Goal: Task Accomplishment & Management: Manage account settings

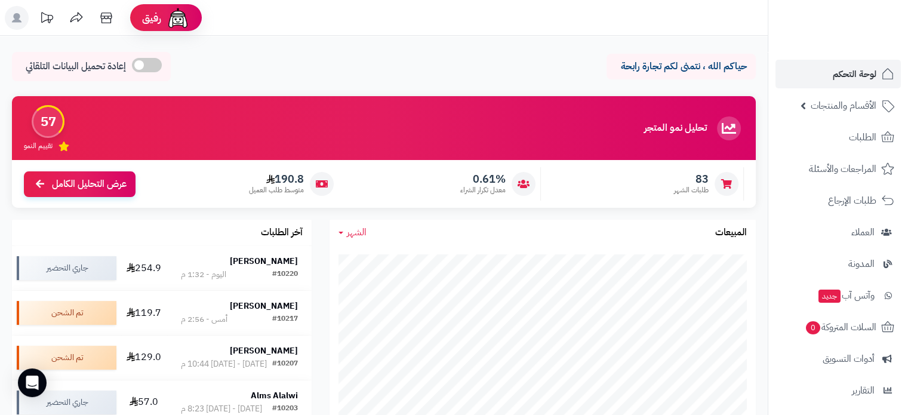
click at [842, 76] on span "لوحة التحكم" at bounding box center [855, 74] width 44 height 17
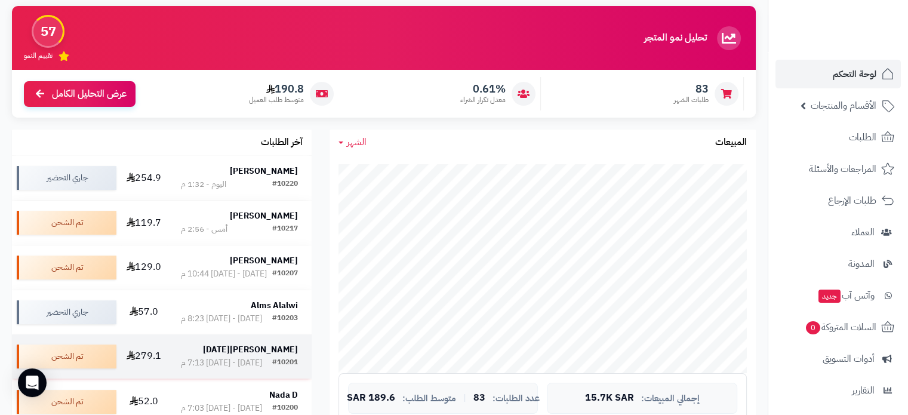
scroll to position [179, 0]
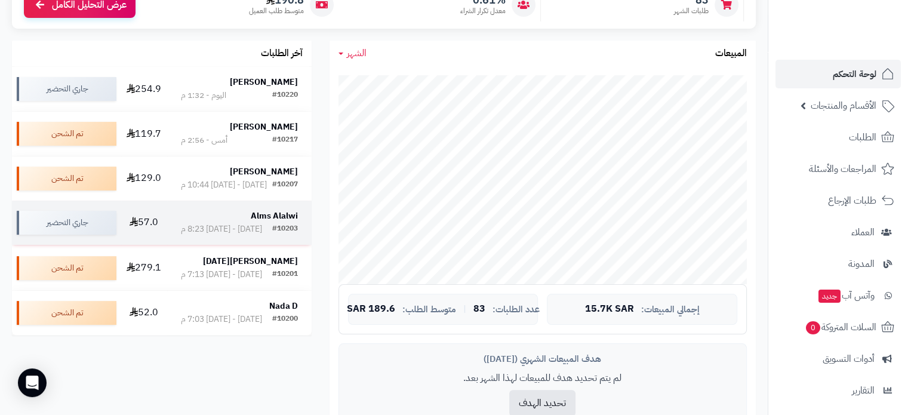
click at [273, 222] on strong "Alms Alalwi" at bounding box center [274, 216] width 47 height 13
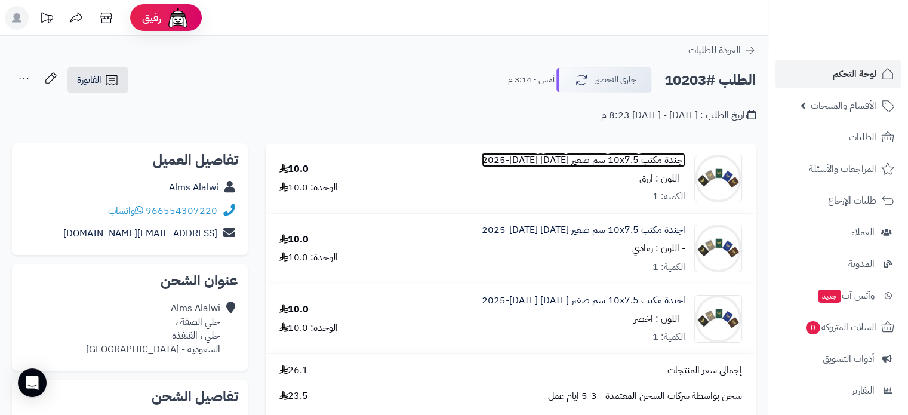
click at [579, 155] on link "اجندة مكتب 10x7.5 سم صغير 1447 هجري 2025-2026 ميلادي" at bounding box center [584, 160] width 204 height 14
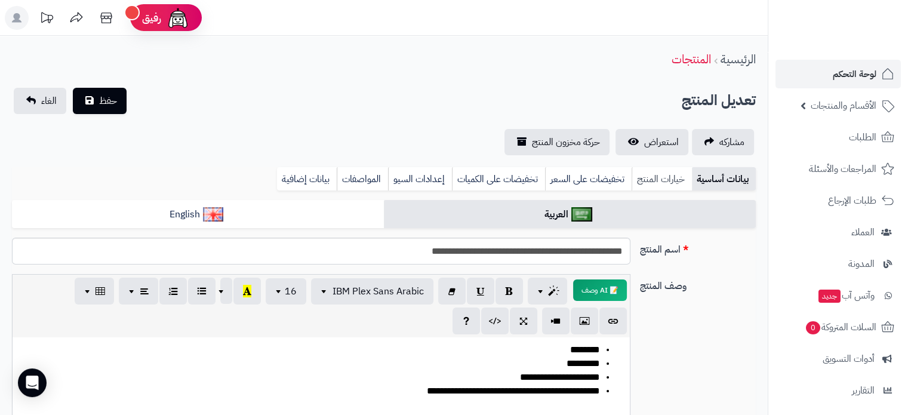
click at [657, 177] on link "خيارات المنتج" at bounding box center [662, 179] width 60 height 24
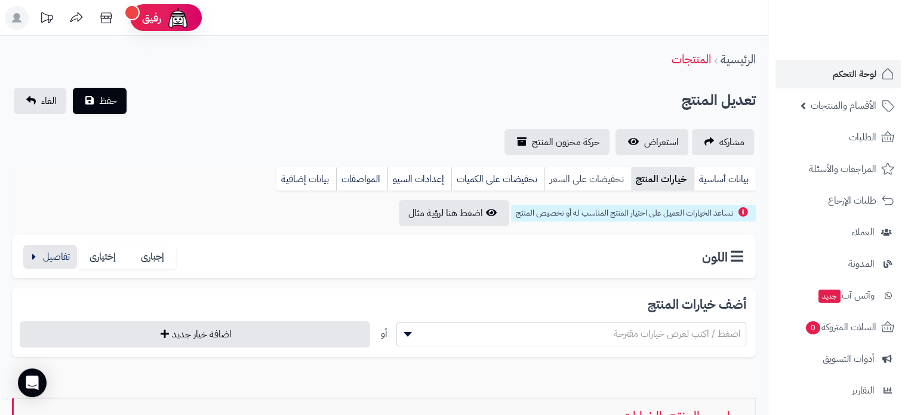
click at [587, 183] on link "تخفيضات على السعر" at bounding box center [587, 179] width 87 height 24
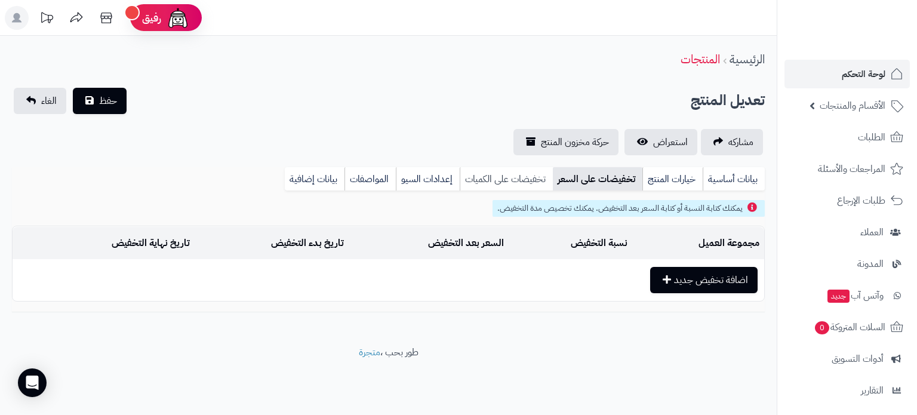
click at [515, 183] on link "تخفيضات على الكميات" at bounding box center [506, 179] width 93 height 24
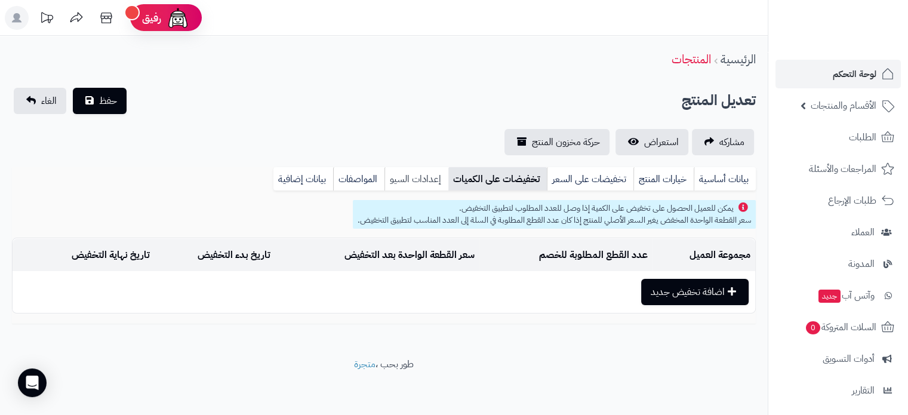
click at [442, 175] on link "إعدادات السيو" at bounding box center [416, 179] width 64 height 24
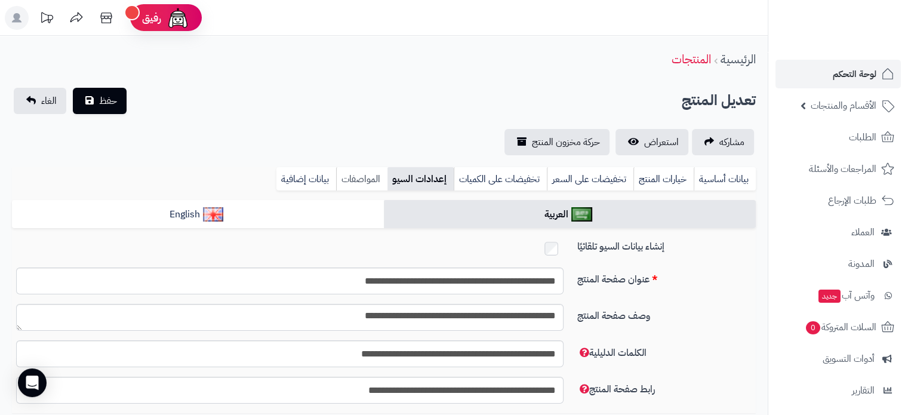
click at [346, 177] on link "المواصفات" at bounding box center [361, 179] width 51 height 24
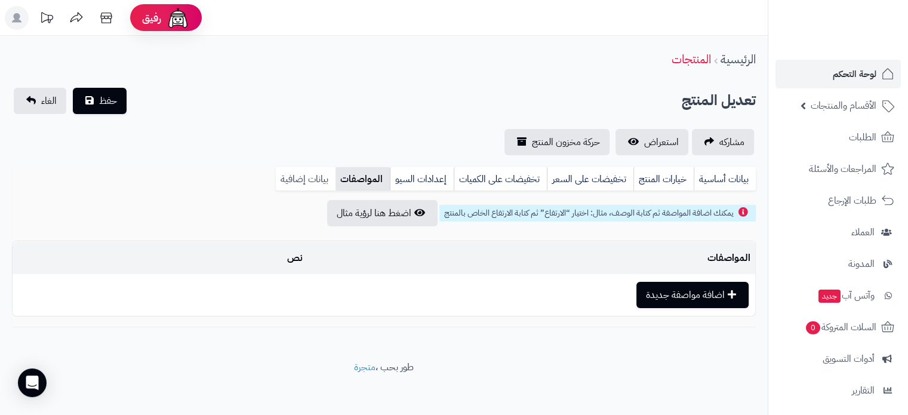
click at [305, 177] on link "بيانات إضافية" at bounding box center [306, 179] width 60 height 24
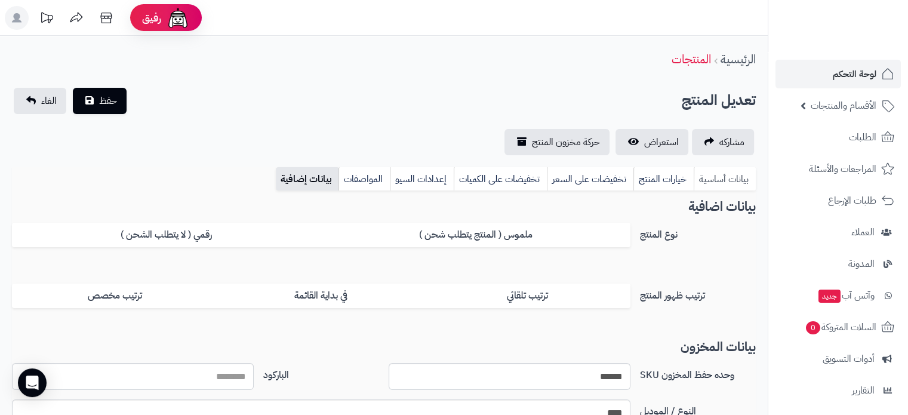
click at [706, 178] on link "بيانات أساسية" at bounding box center [725, 179] width 62 height 24
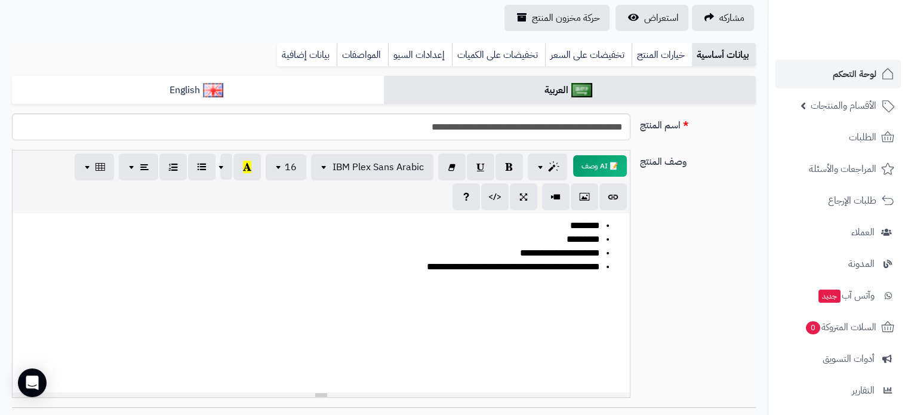
scroll to position [60, 0]
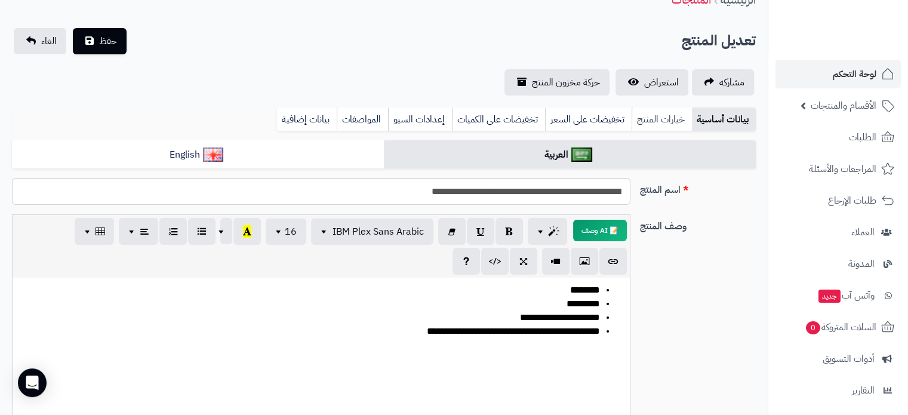
click at [679, 122] on link "خيارات المنتج" at bounding box center [662, 119] width 60 height 24
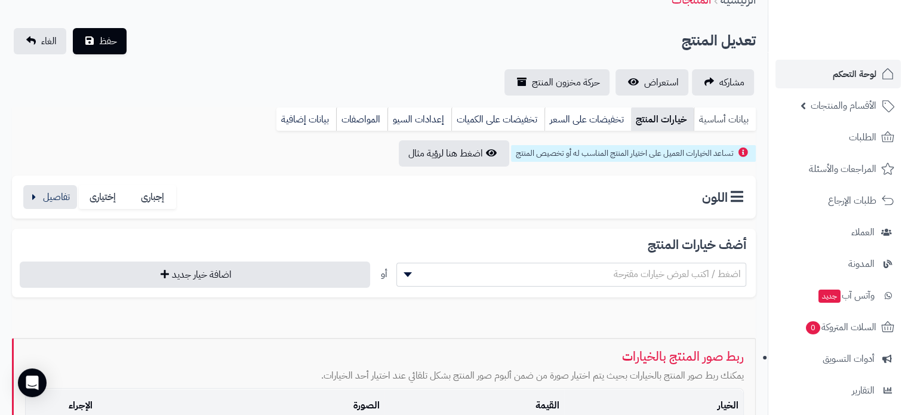
click at [726, 122] on link "بيانات أساسية" at bounding box center [725, 119] width 62 height 24
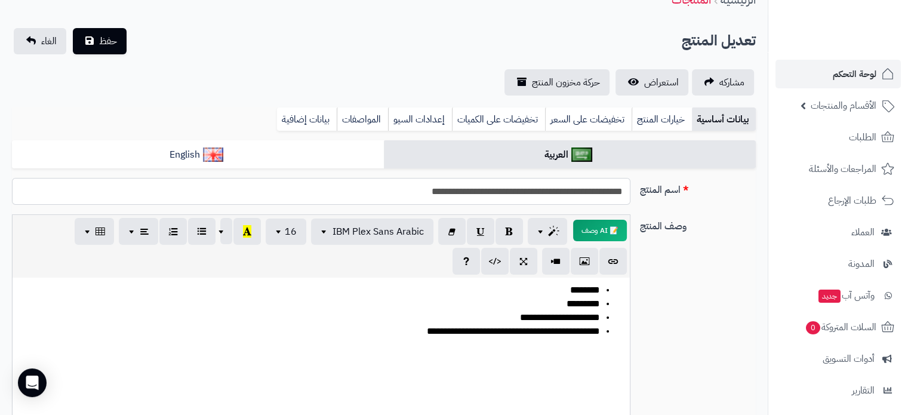
click at [553, 187] on input "**********" at bounding box center [321, 191] width 619 height 27
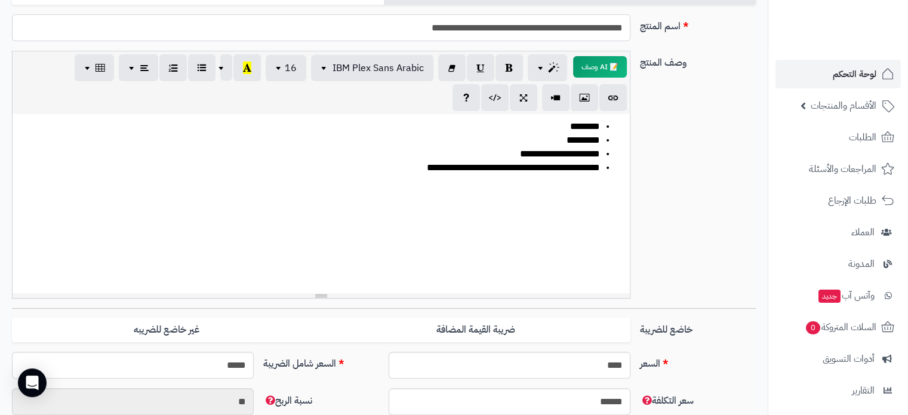
scroll to position [0, 0]
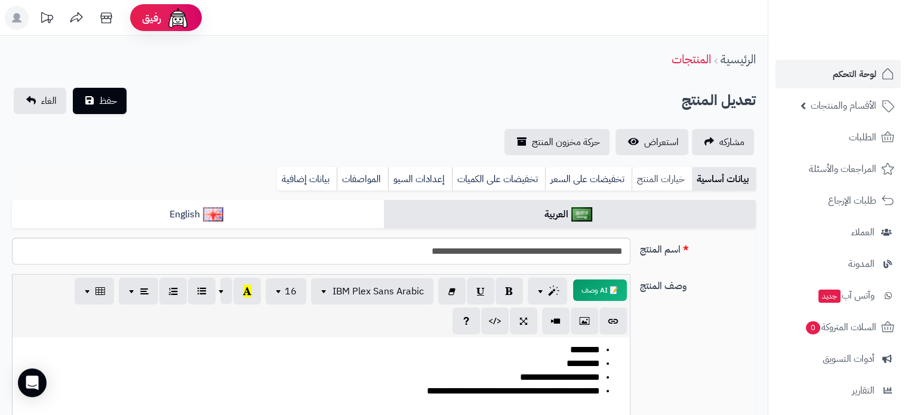
click at [662, 171] on link "خيارات المنتج" at bounding box center [662, 179] width 60 height 24
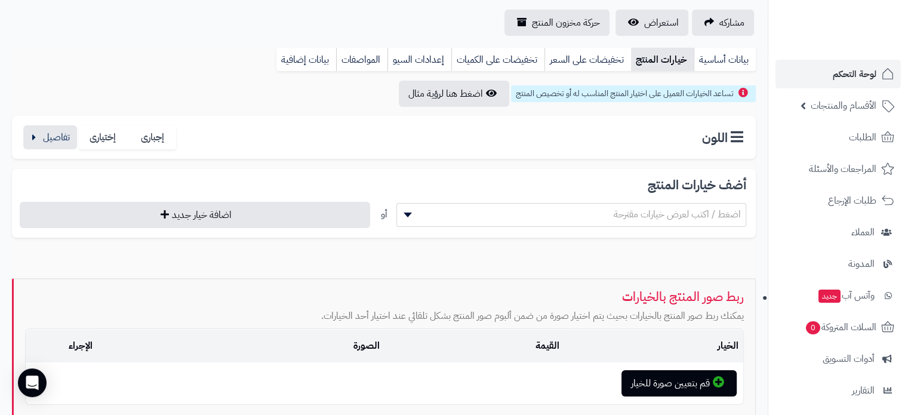
scroll to position [227, 0]
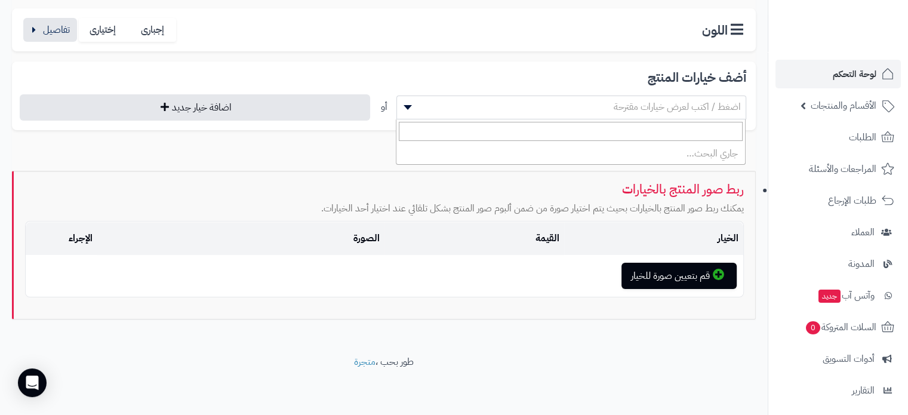
click at [410, 105] on b at bounding box center [408, 107] width 8 height 5
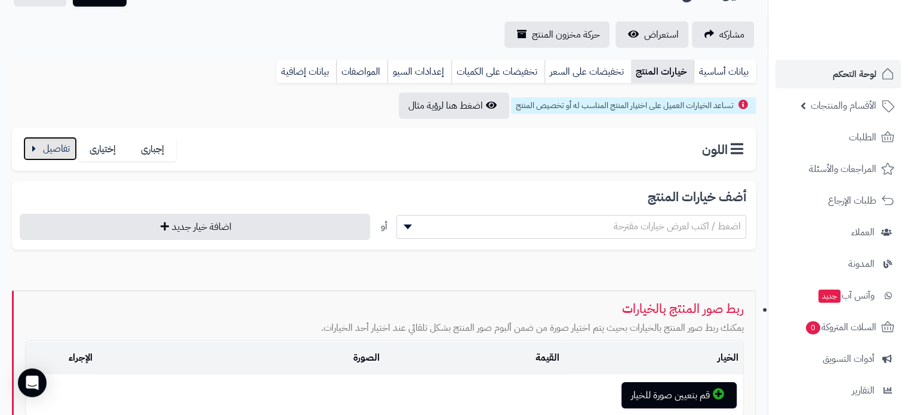
click at [50, 151] on button "button" at bounding box center [50, 149] width 54 height 24
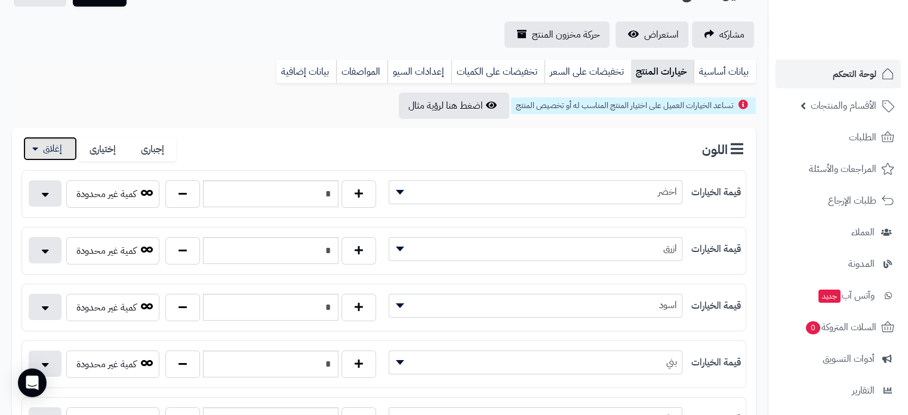
click at [50, 151] on button "button" at bounding box center [50, 149] width 54 height 24
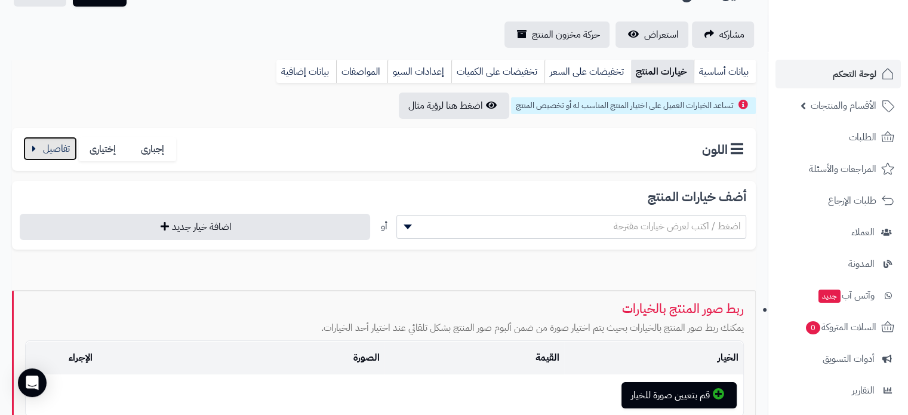
click at [50, 151] on button "button" at bounding box center [50, 149] width 54 height 24
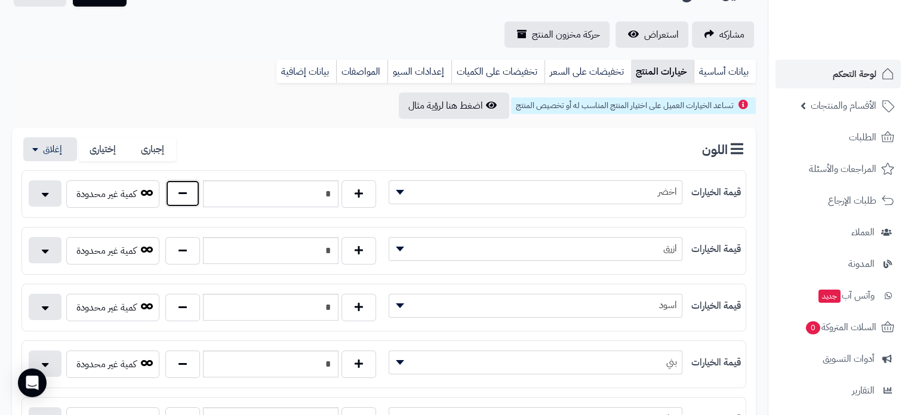
click at [181, 199] on button "button" at bounding box center [182, 193] width 35 height 27
type input "*"
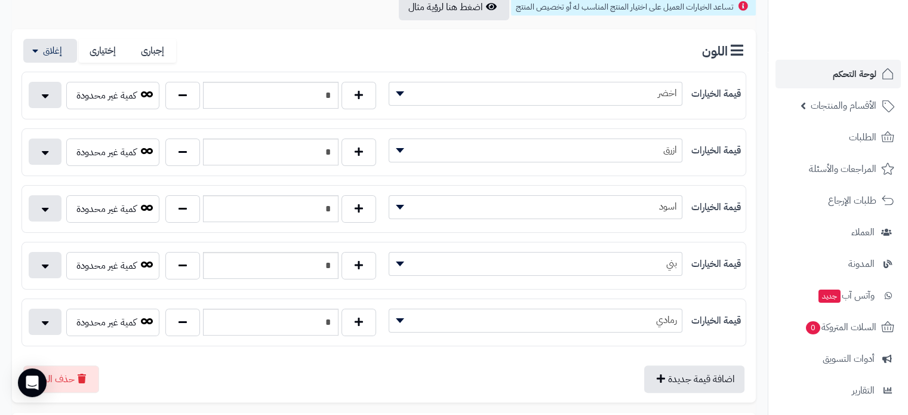
scroll to position [227, 0]
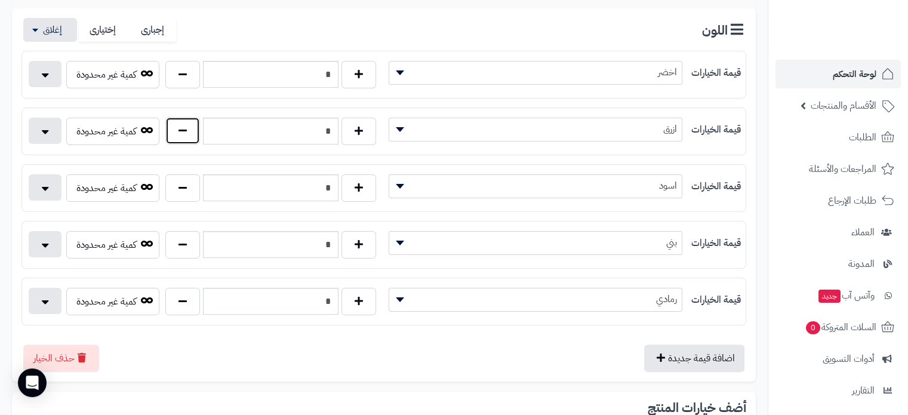
click at [184, 135] on button "button" at bounding box center [182, 130] width 35 height 27
type input "*"
click at [322, 299] on input "*" at bounding box center [271, 301] width 136 height 27
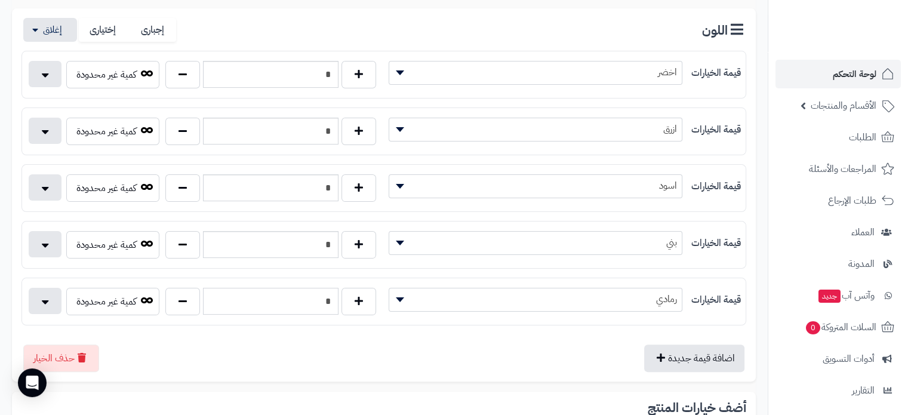
click at [322, 299] on input "*" at bounding box center [271, 301] width 136 height 27
click at [326, 300] on input "*" at bounding box center [271, 301] width 136 height 27
click at [321, 243] on input "*" at bounding box center [271, 244] width 136 height 27
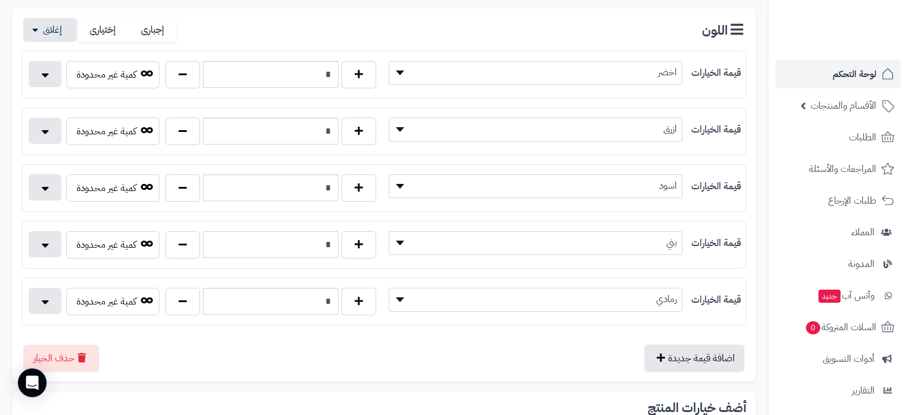
type input "*"
click at [378, 367] on div "اضافة قيمة جديدة حذف الخيار" at bounding box center [383, 353] width 725 height 37
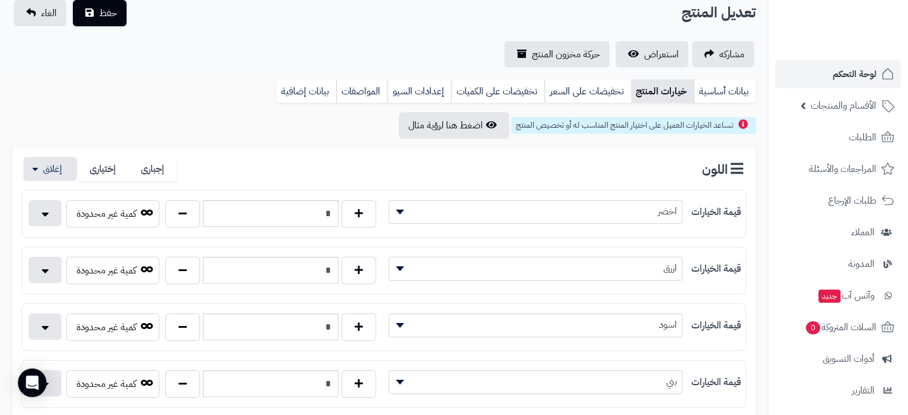
scroll to position [179, 0]
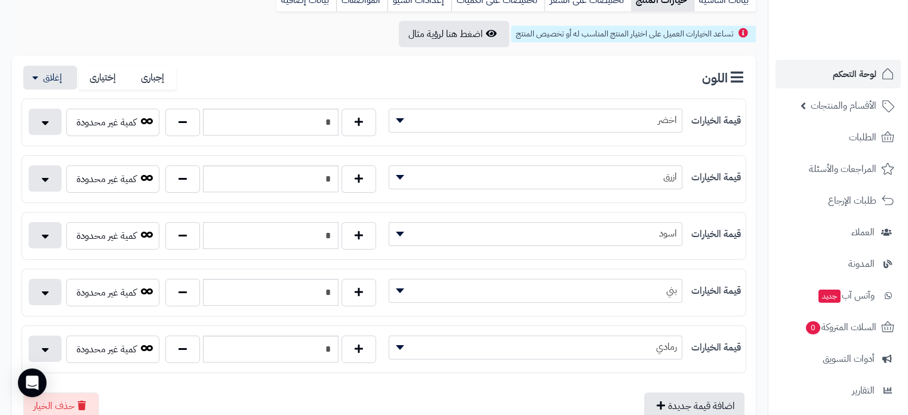
click at [327, 231] on input "*" at bounding box center [271, 235] width 136 height 27
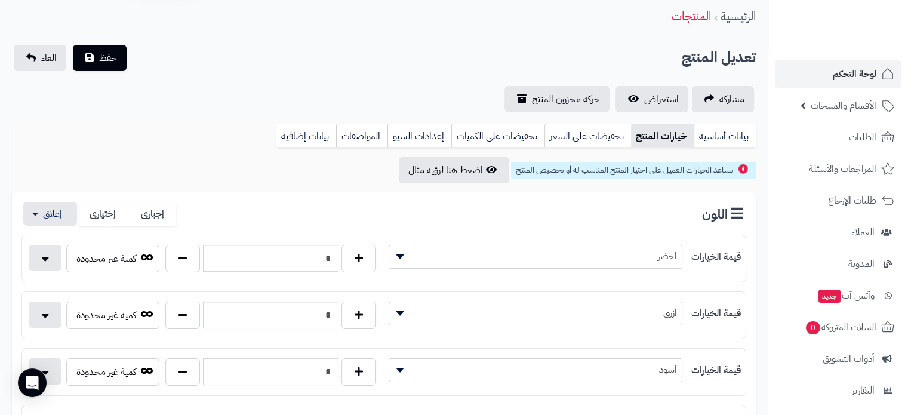
scroll to position [0, 0]
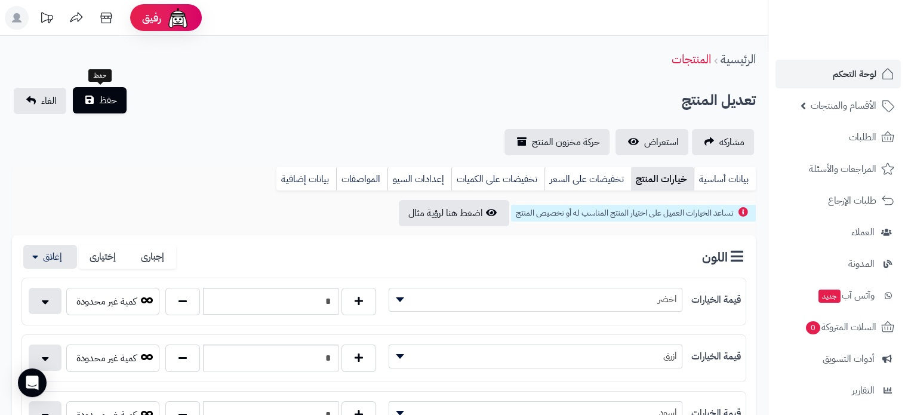
type input "*"
click at [114, 97] on span "حفظ" at bounding box center [108, 100] width 18 height 14
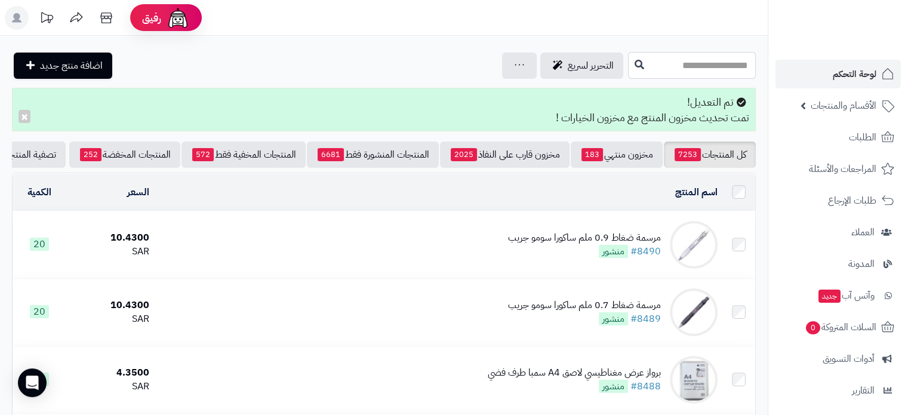
click at [741, 69] on input "text" at bounding box center [692, 65] width 128 height 27
